Goal: Task Accomplishment & Management: Manage account settings

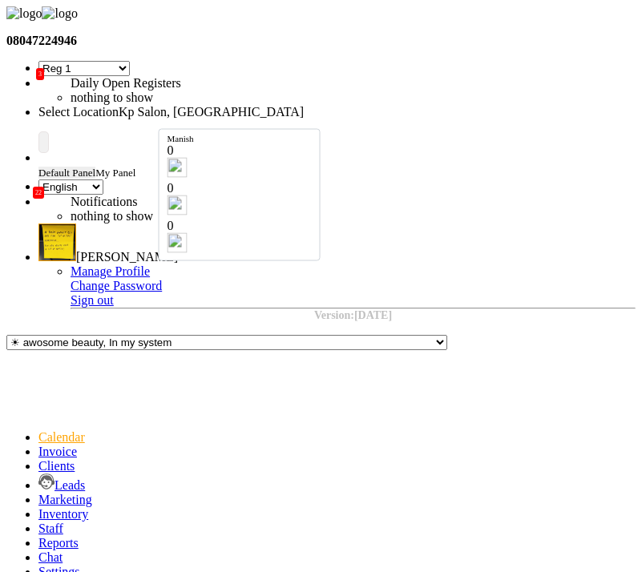
select select "29"
select select "en"
type input "[DATE]"
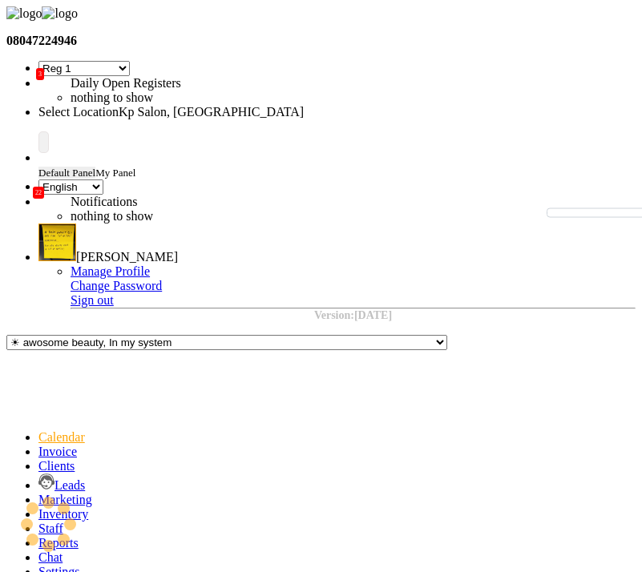
scroll to position [424, 0]
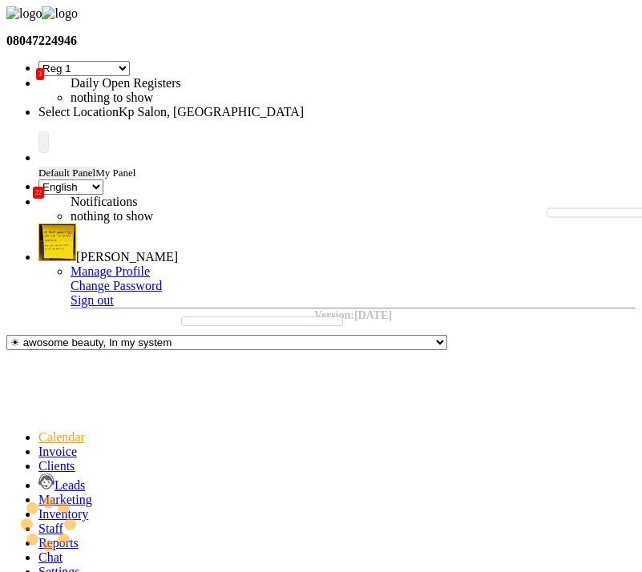
select select "7"
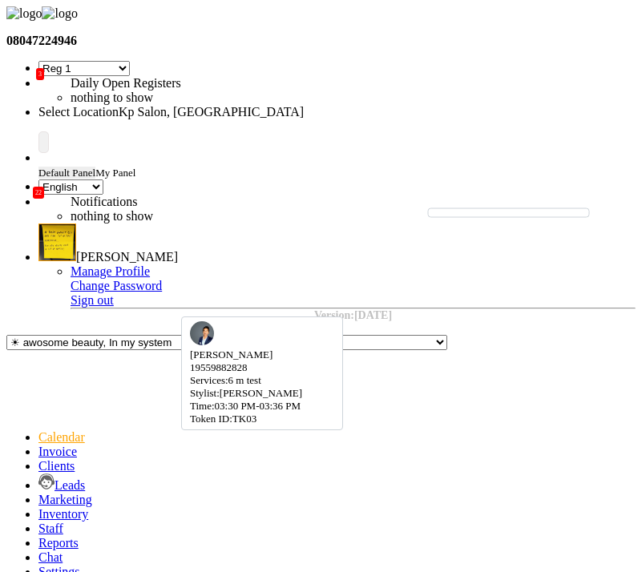
select select "7"
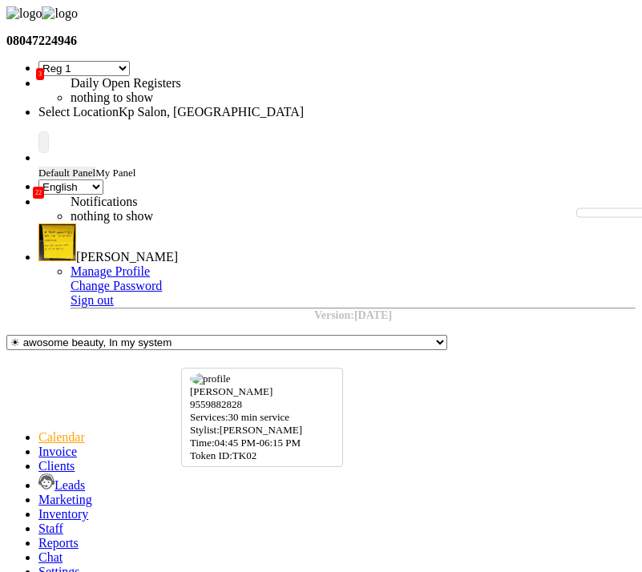
select select "7"
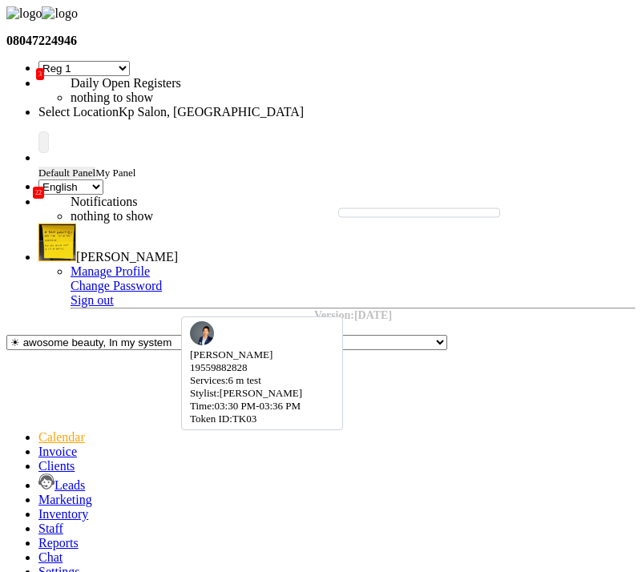
select select "7"
